Goal: Transaction & Acquisition: Purchase product/service

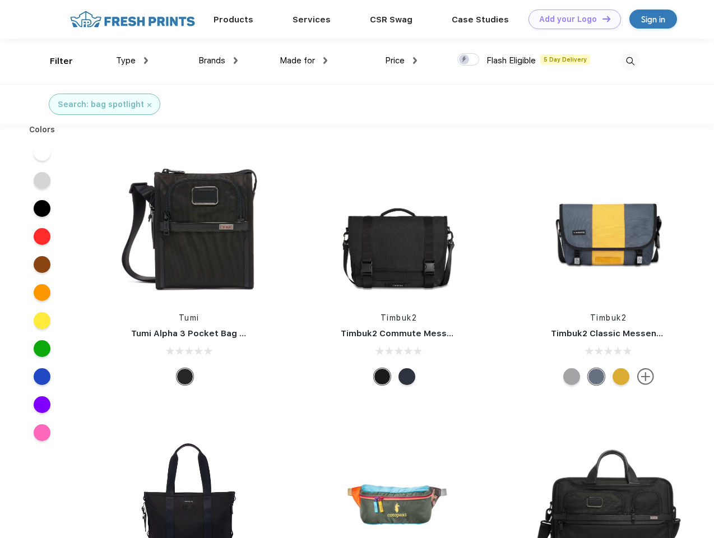
click at [571, 19] on link "Add your Logo Design Tool" at bounding box center [575, 20] width 93 height 20
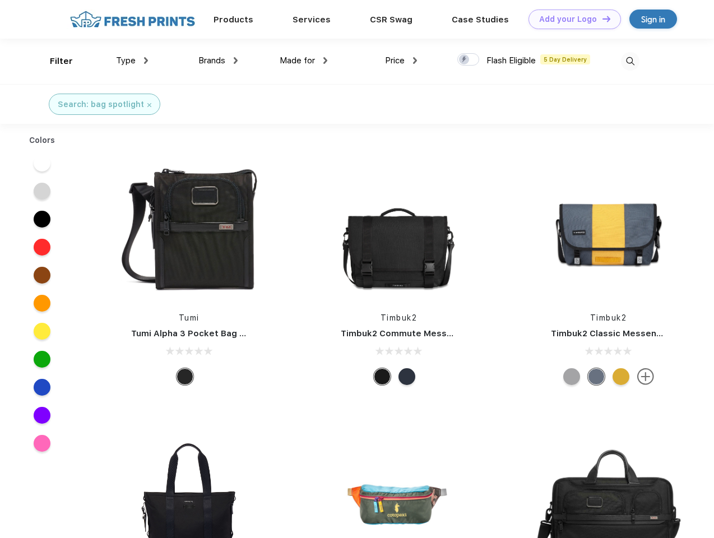
click at [0, 0] on div "Design Tool" at bounding box center [0, 0] width 0 height 0
click at [602, 19] on link "Add your Logo Design Tool" at bounding box center [575, 20] width 93 height 20
click at [54, 61] on div "Filter" at bounding box center [61, 61] width 23 height 13
click at [132, 61] on span "Type" at bounding box center [126, 61] width 20 height 10
click at [218, 61] on span "Brands" at bounding box center [211, 61] width 27 height 10
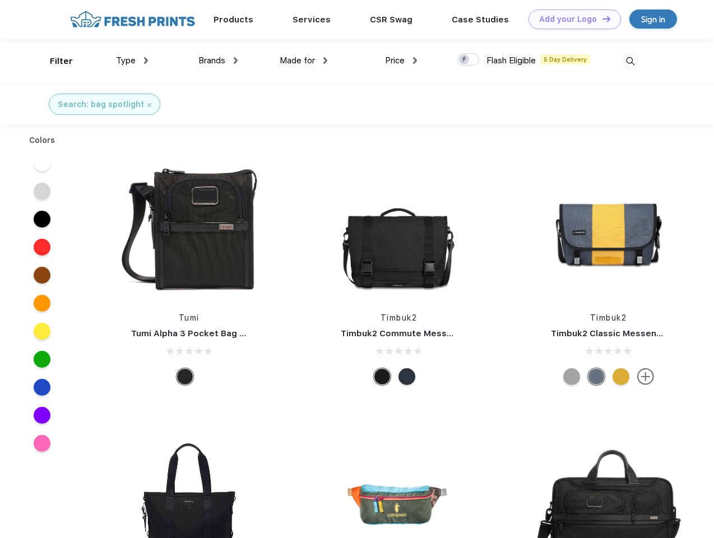
click at [304, 61] on span "Made for" at bounding box center [297, 61] width 35 height 10
click at [401, 61] on span "Price" at bounding box center [395, 61] width 20 height 10
click at [469, 60] on div at bounding box center [469, 59] width 22 height 12
click at [465, 60] on input "checkbox" at bounding box center [461, 56] width 7 height 7
click at [630, 61] on img at bounding box center [630, 61] width 19 height 19
